Goal: Information Seeking & Learning: Find specific fact

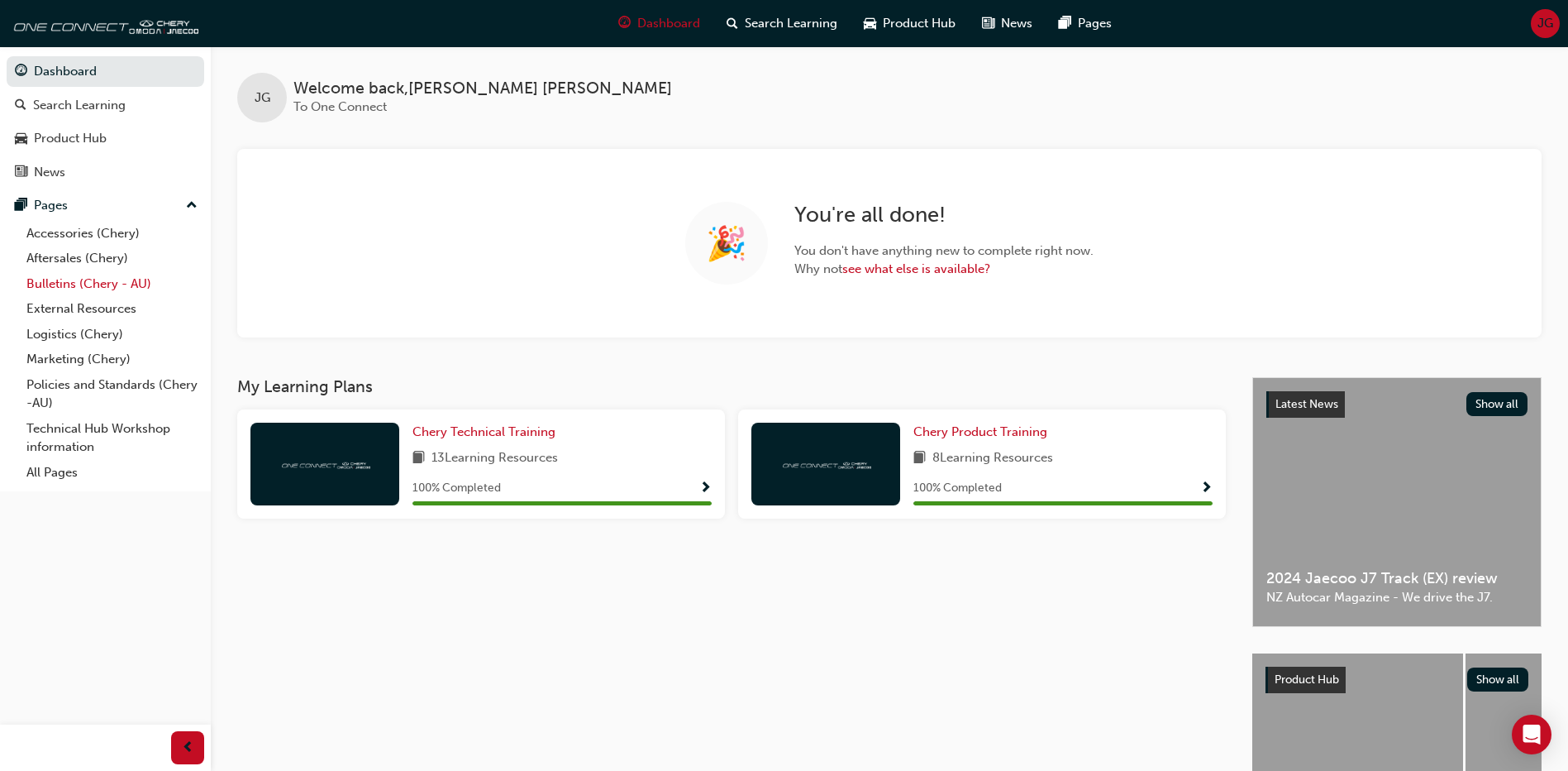
click at [72, 283] on link "Bulletins (Chery - AU)" at bounding box center [112, 283] width 185 height 26
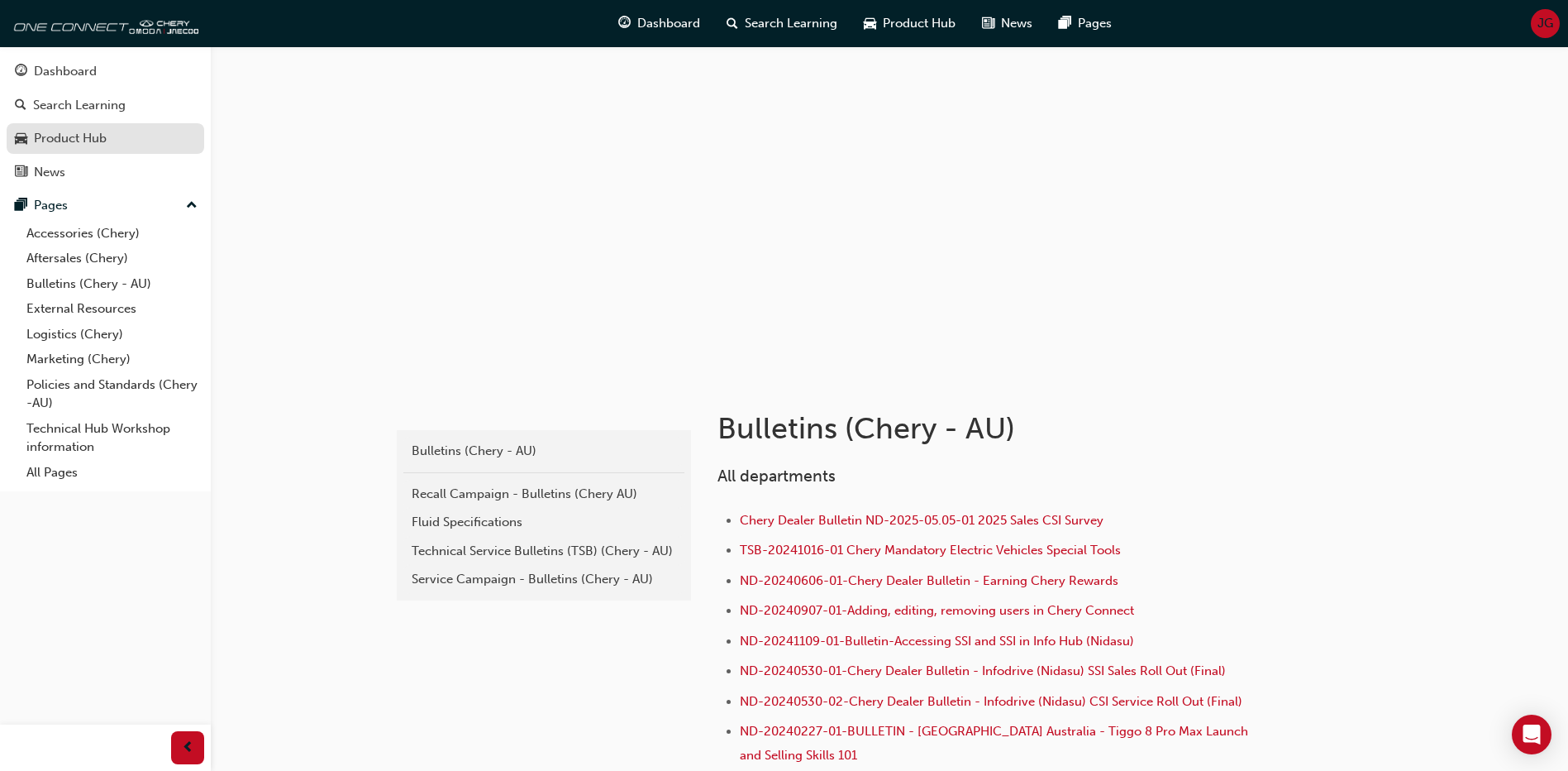
click at [81, 140] on div "Product Hub" at bounding box center [70, 139] width 73 height 19
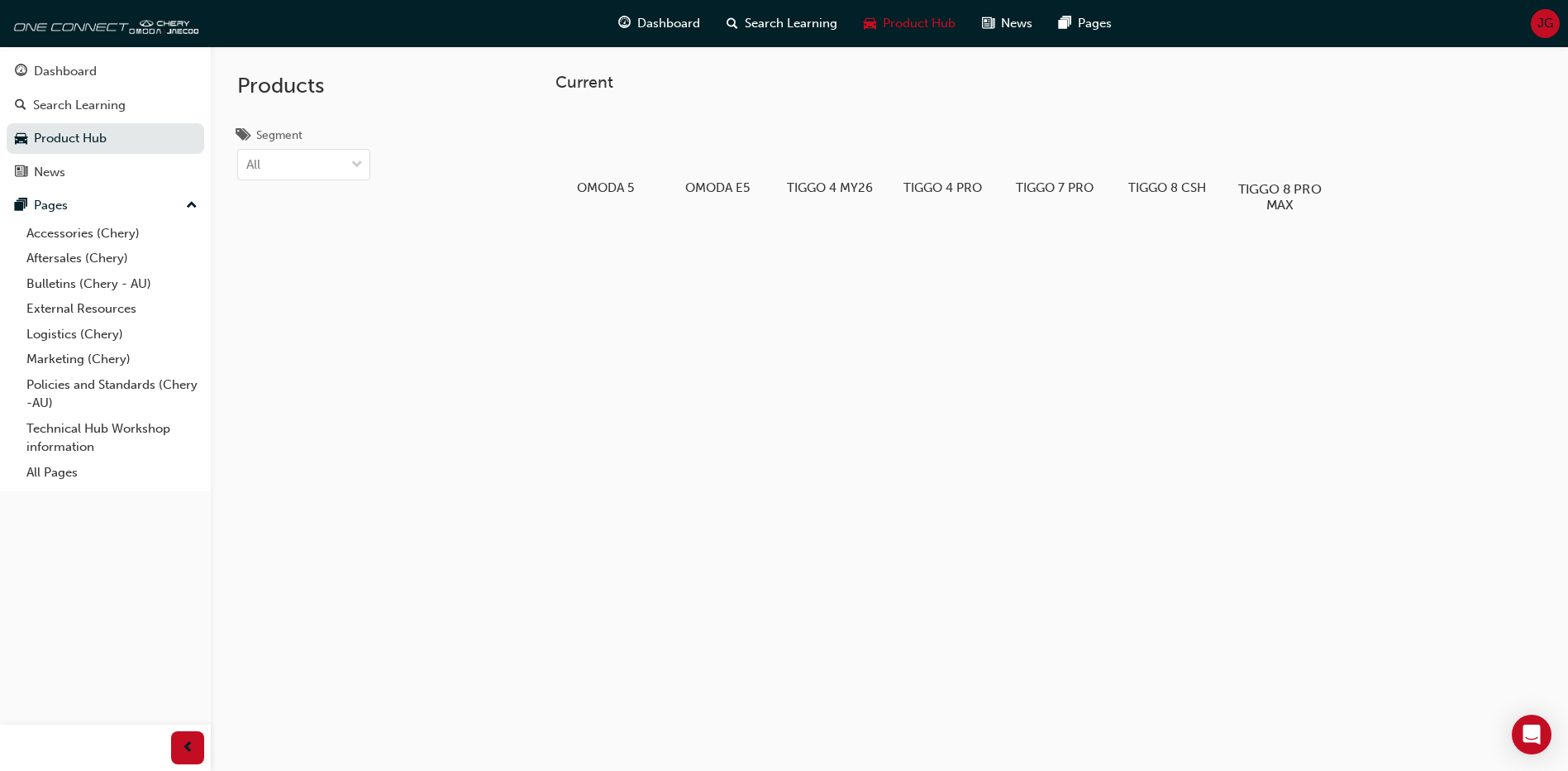
click at [1298, 163] on div at bounding box center [1280, 141] width 92 height 65
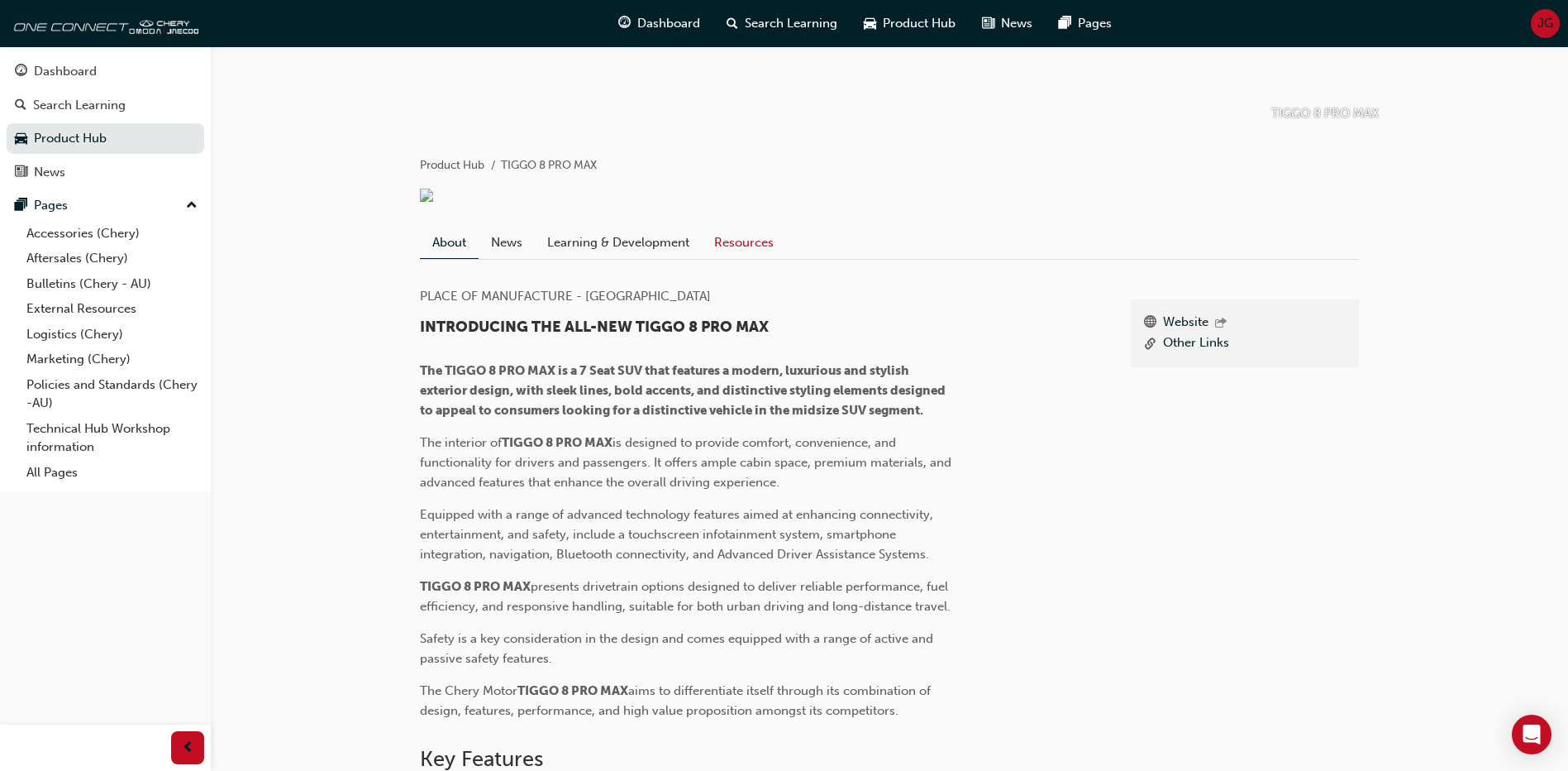
click at [753, 248] on link "Resources" at bounding box center [744, 242] width 84 height 32
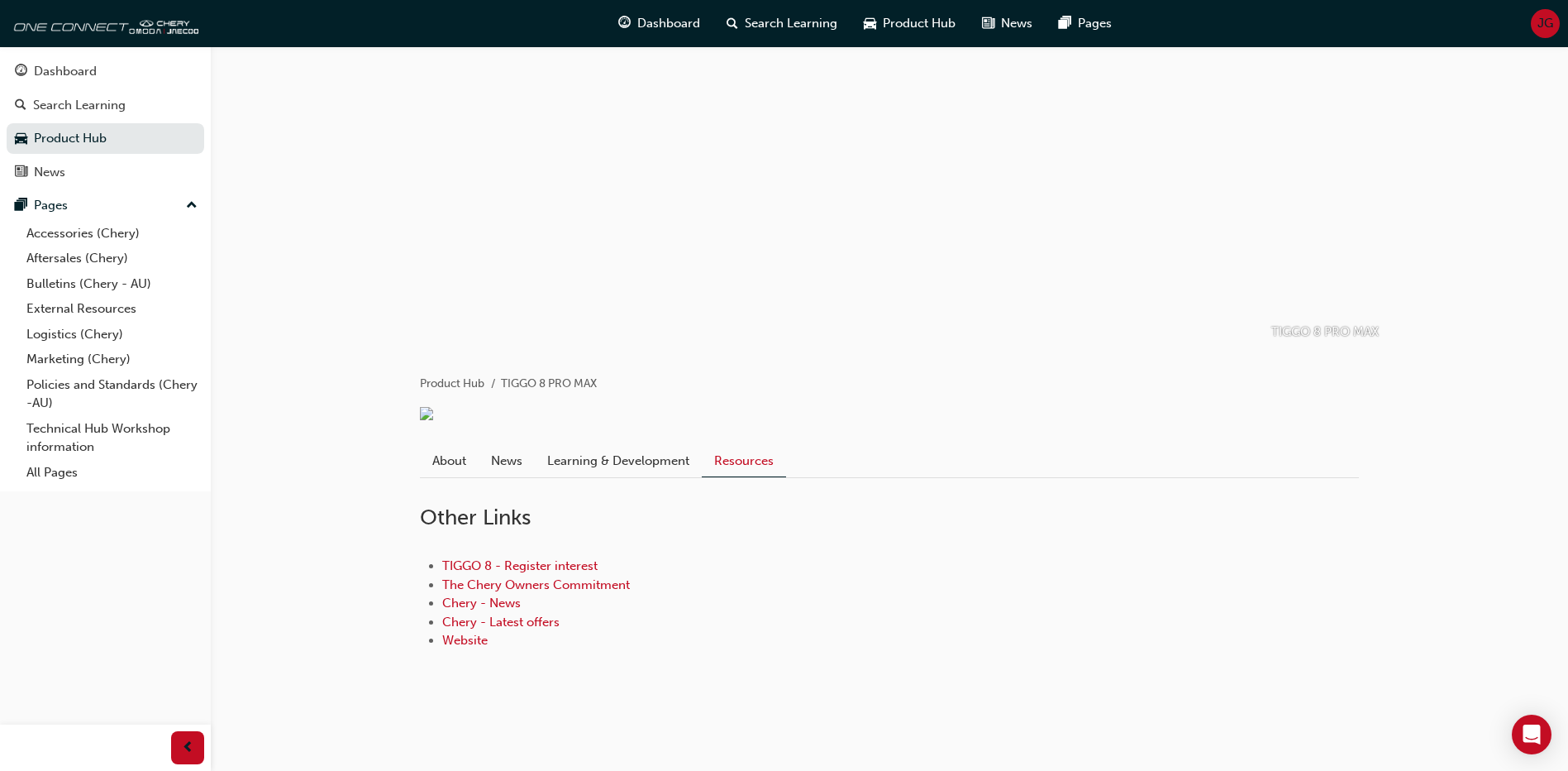
scroll to position [30, 0]
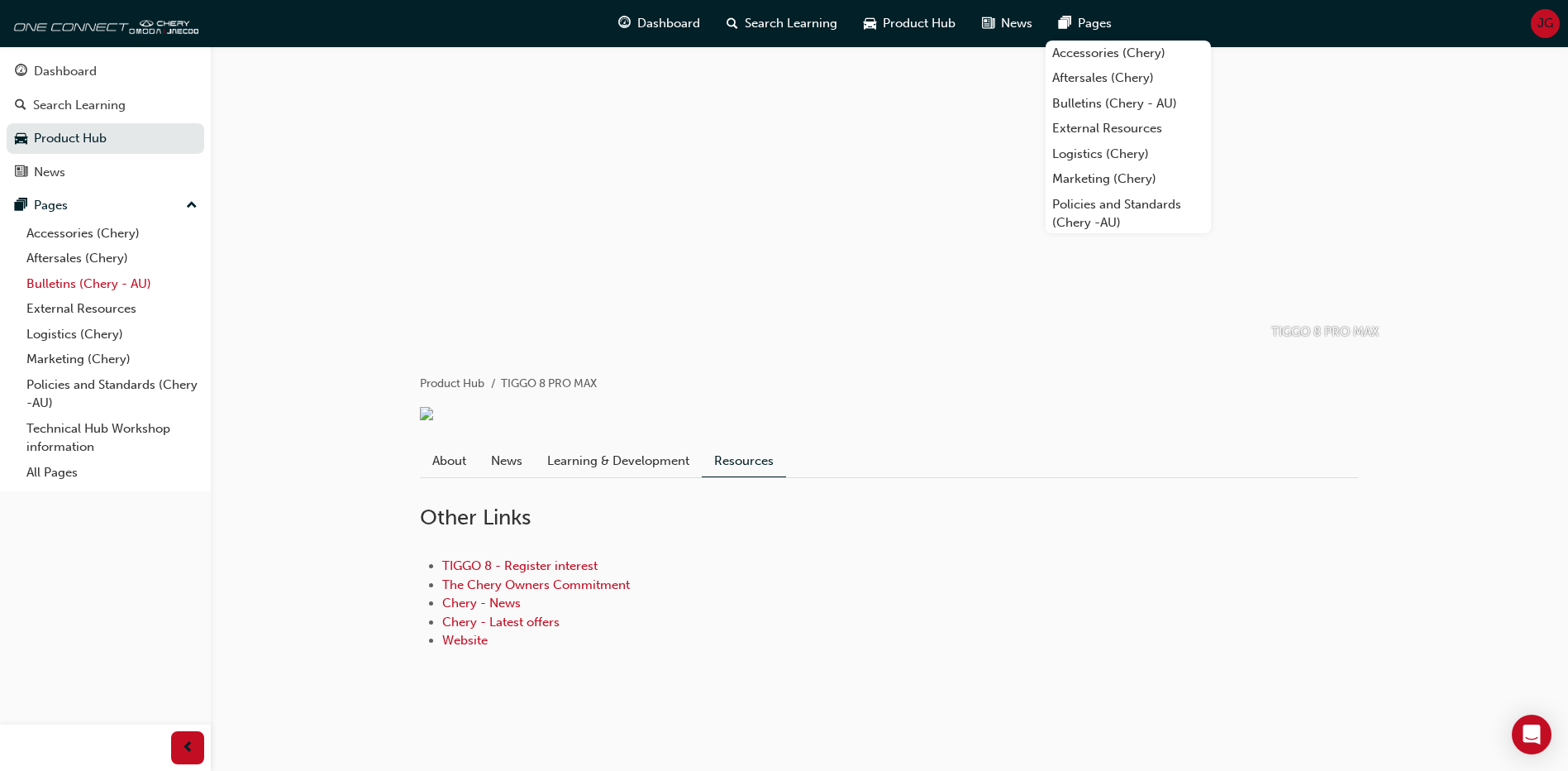
click at [78, 276] on link "Bulletins (Chery - AU)" at bounding box center [112, 283] width 185 height 26
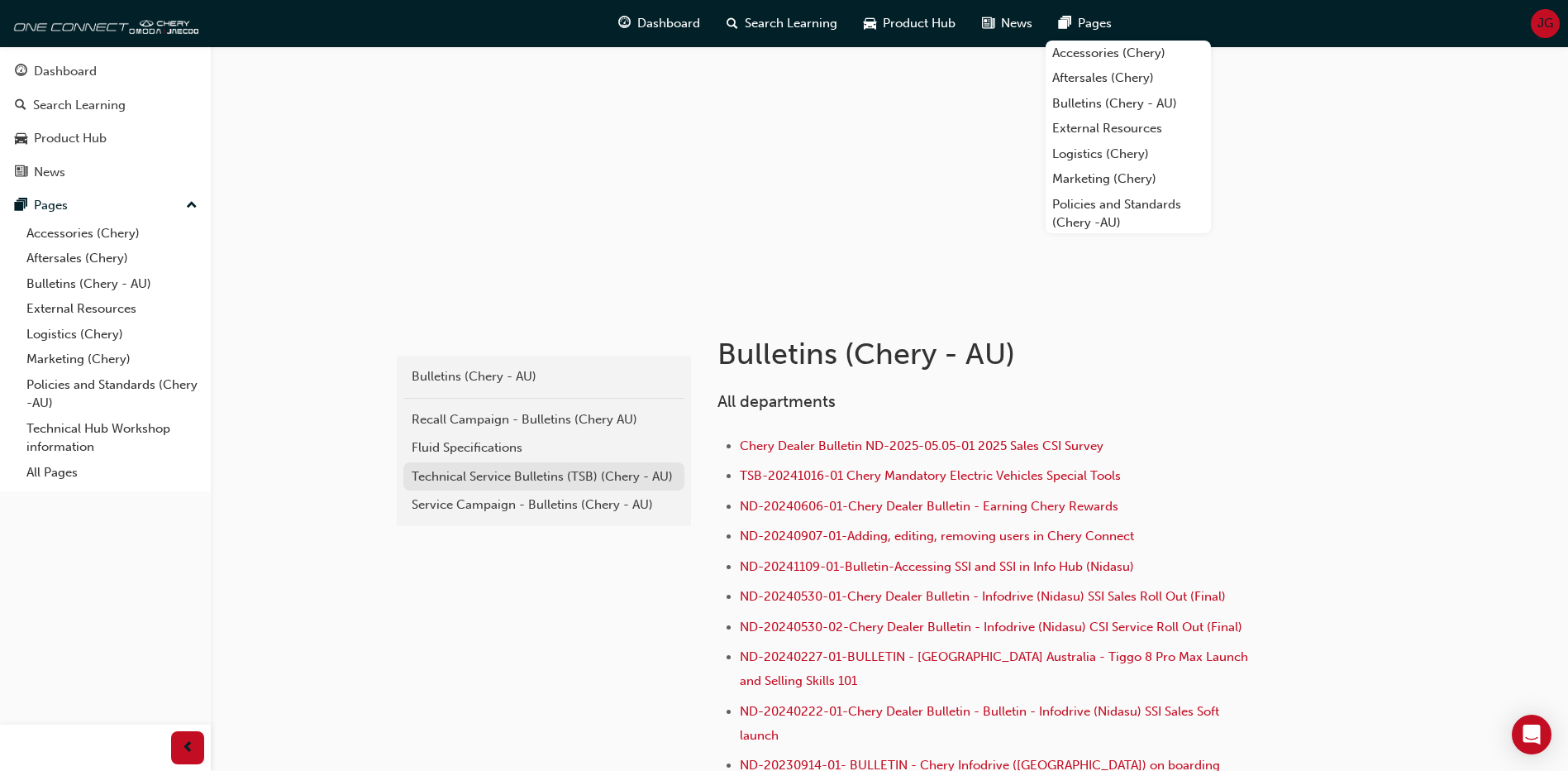
scroll to position [112, 0]
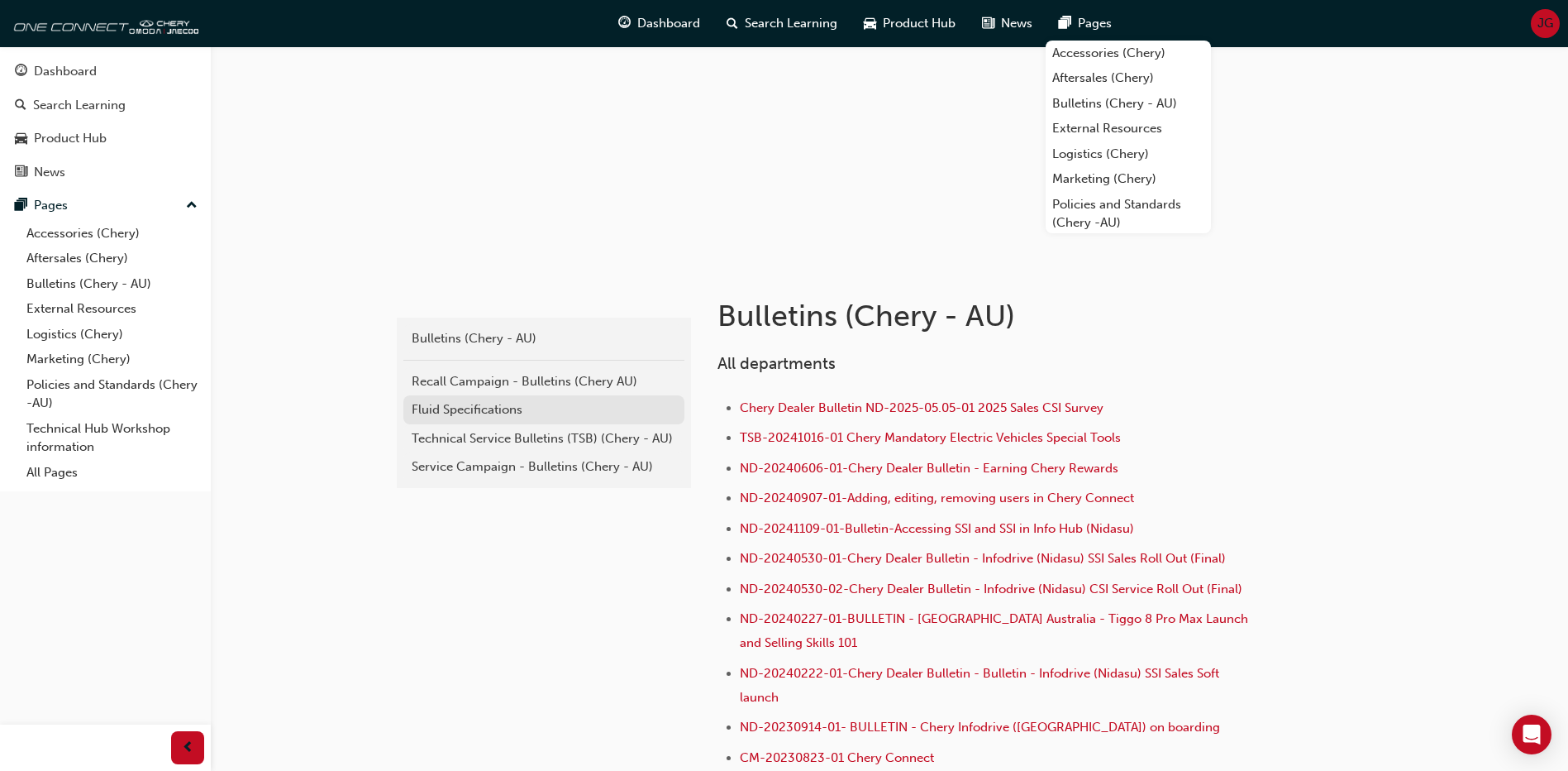
click at [493, 418] on div "Fluid Specifications" at bounding box center [544, 410] width 264 height 19
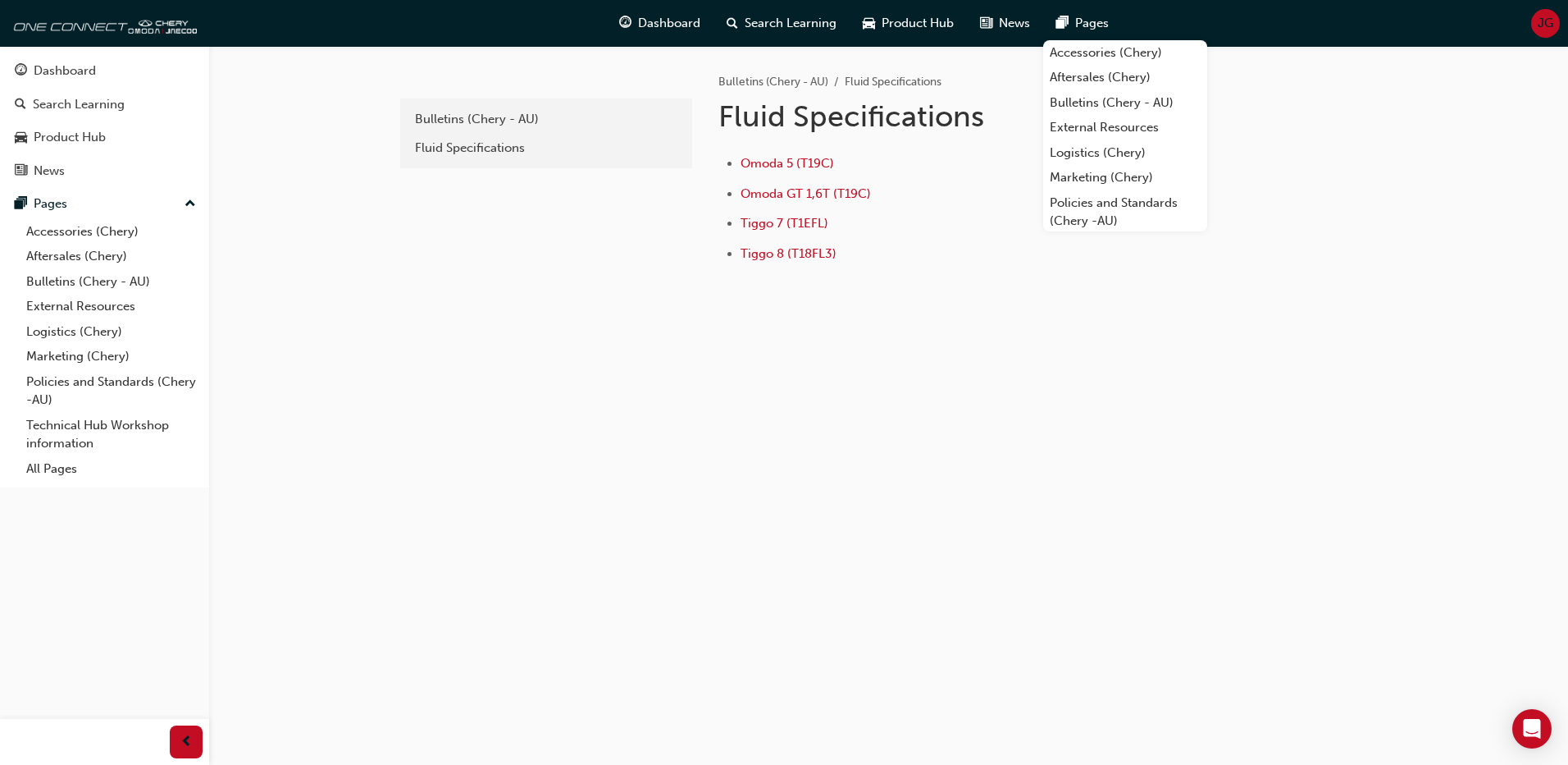
click at [802, 244] on li "Tiggo 8 (T18FL3)" at bounding box center [996, 256] width 511 height 24
click at [803, 253] on span "Tiggo 8 (T18FL3)" at bounding box center [788, 254] width 96 height 15
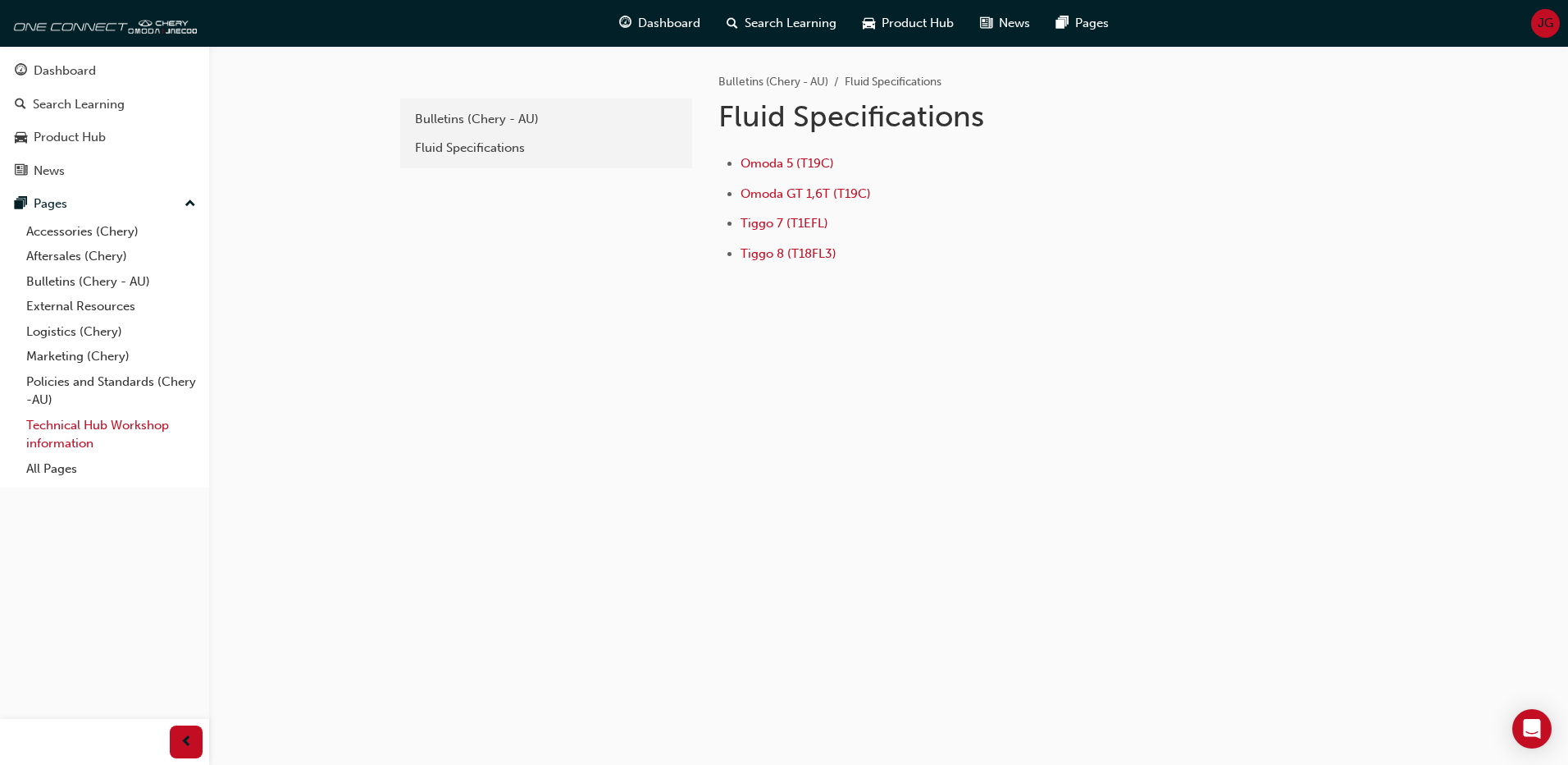
click at [105, 429] on link "Technical Hub Workshop information" at bounding box center [111, 434] width 183 height 44
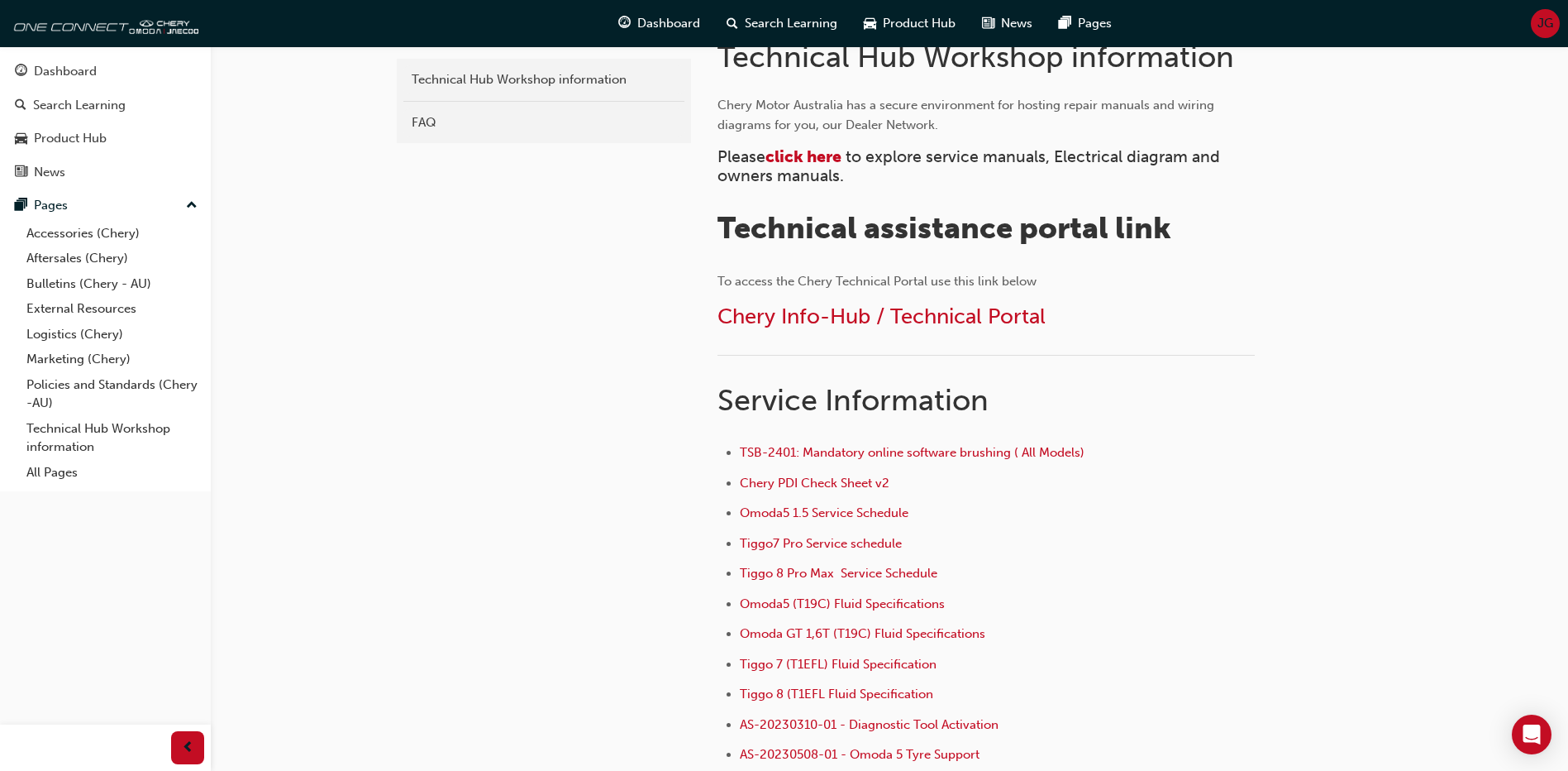
scroll to position [496, 0]
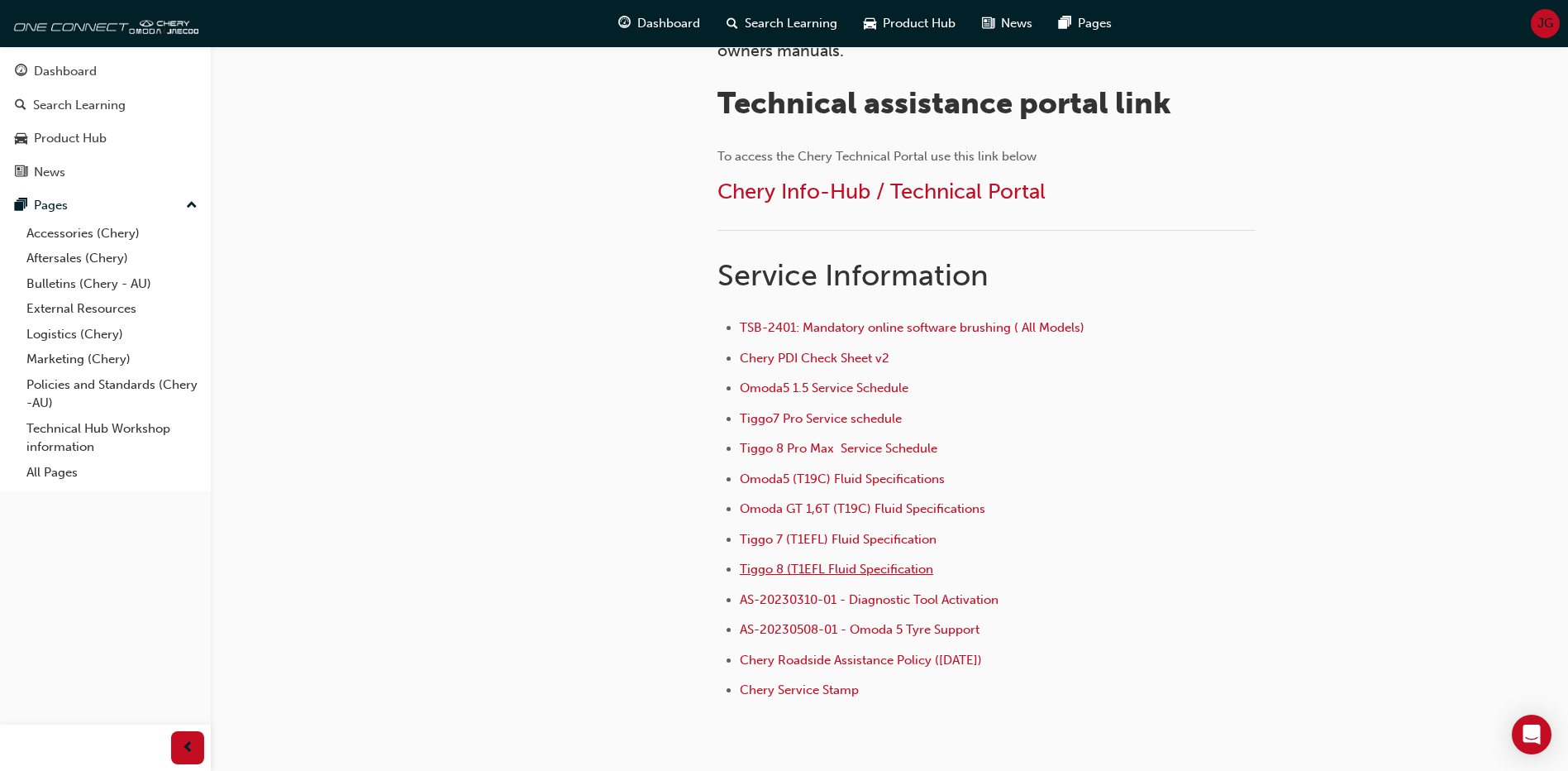
click at [852, 571] on span "Tiggo 8 (T1EFL Fluid Specification" at bounding box center [837, 569] width 193 height 15
